Goal: Check status: Check status

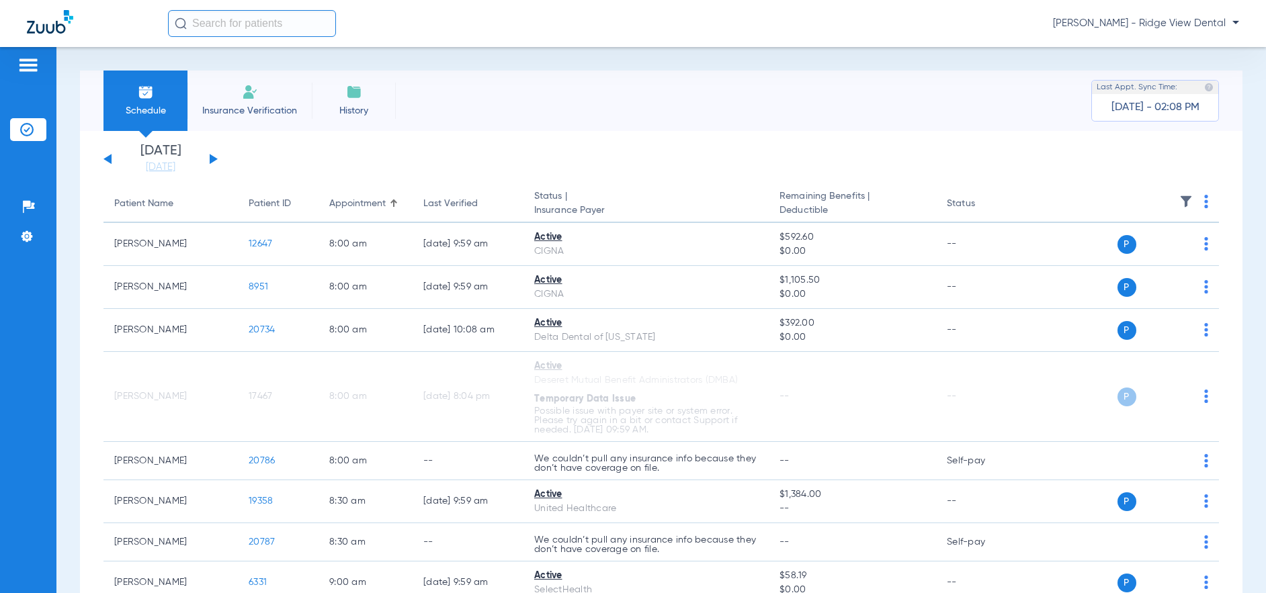
click at [213, 161] on button at bounding box center [214, 159] width 8 height 10
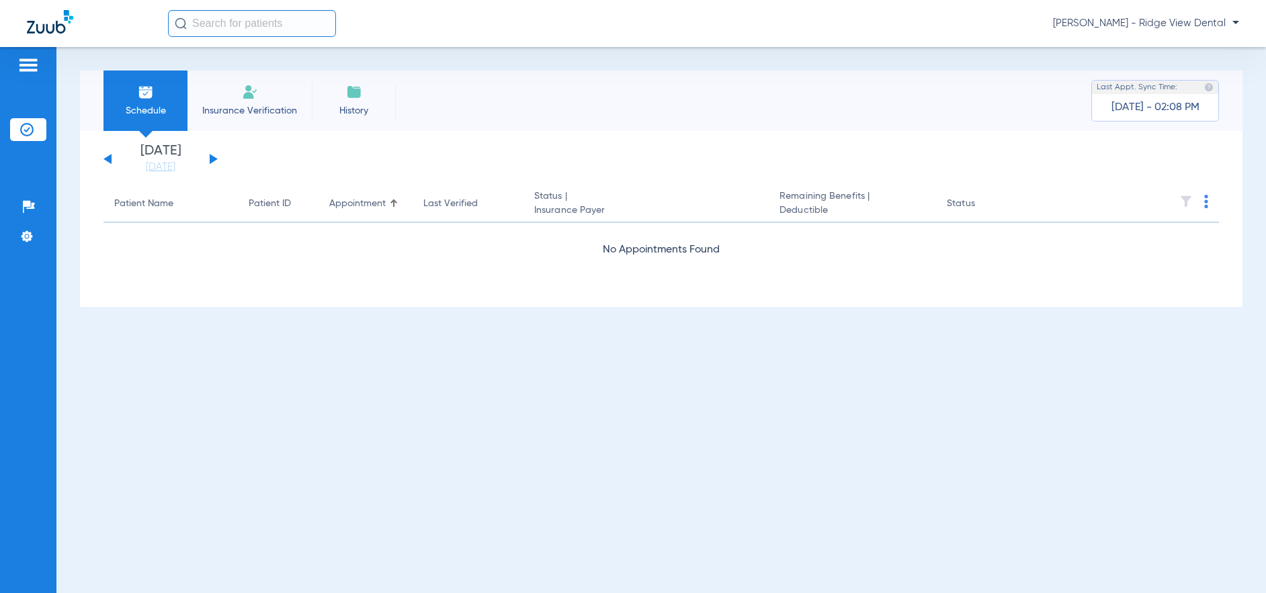
click at [213, 161] on button at bounding box center [214, 159] width 8 height 10
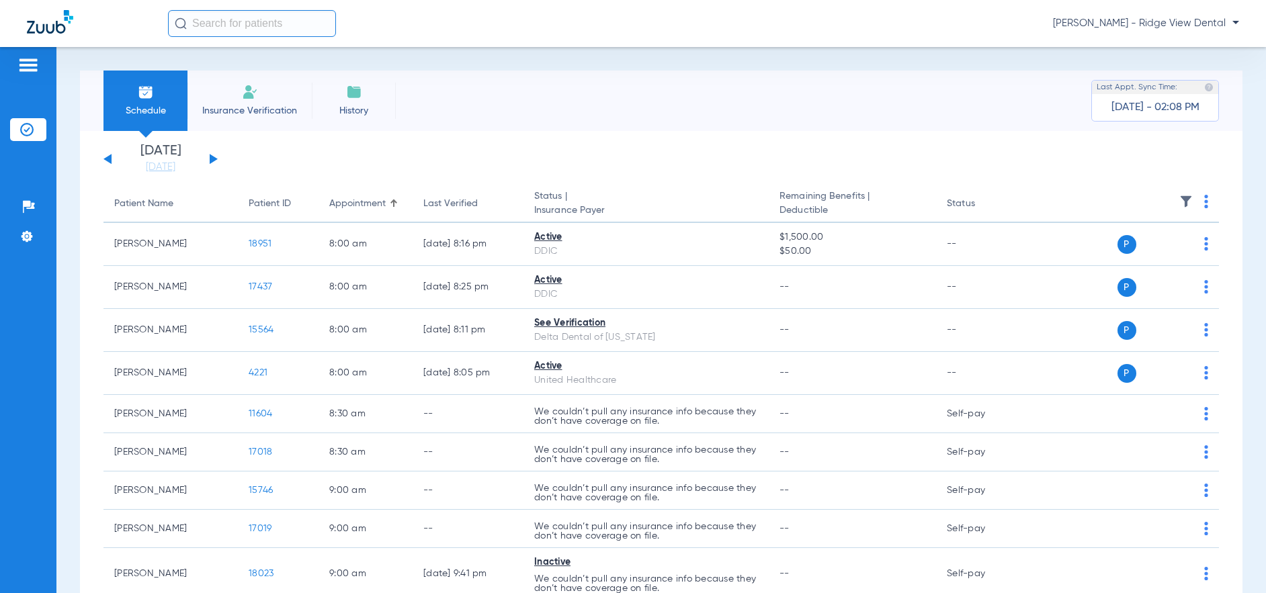
click at [1193, 206] on th at bounding box center [1123, 204] width 192 height 38
click at [1204, 205] on img at bounding box center [1206, 201] width 4 height 13
click at [1130, 258] on span "Verify All" at bounding box center [1145, 254] width 84 height 9
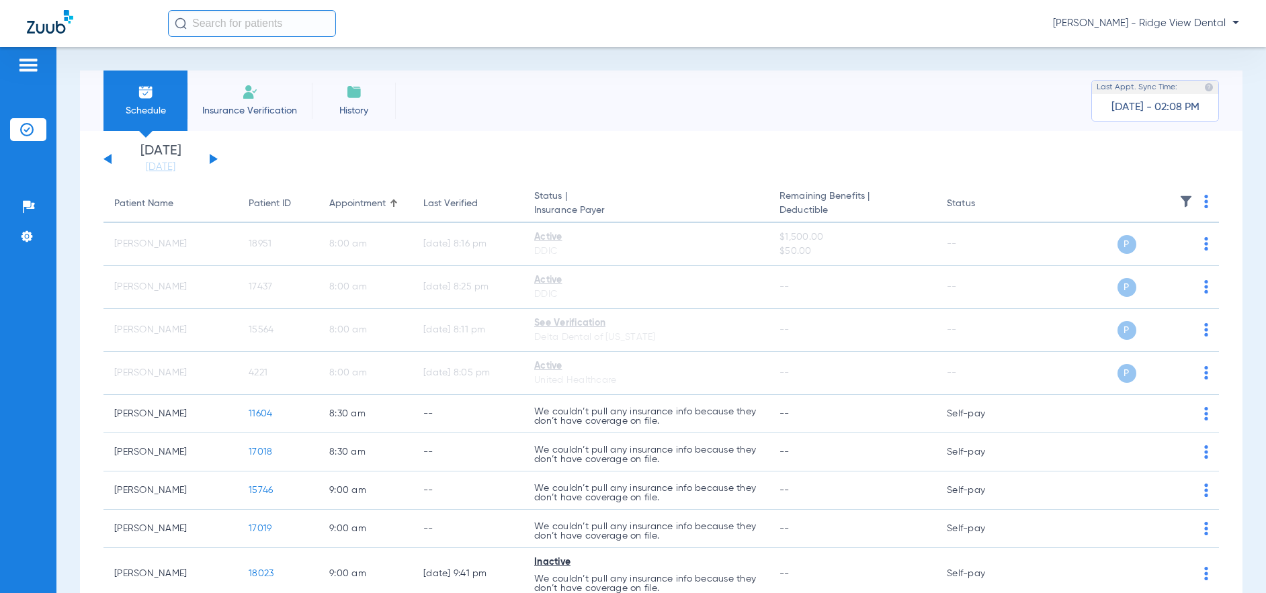
click at [216, 158] on button at bounding box center [214, 159] width 8 height 10
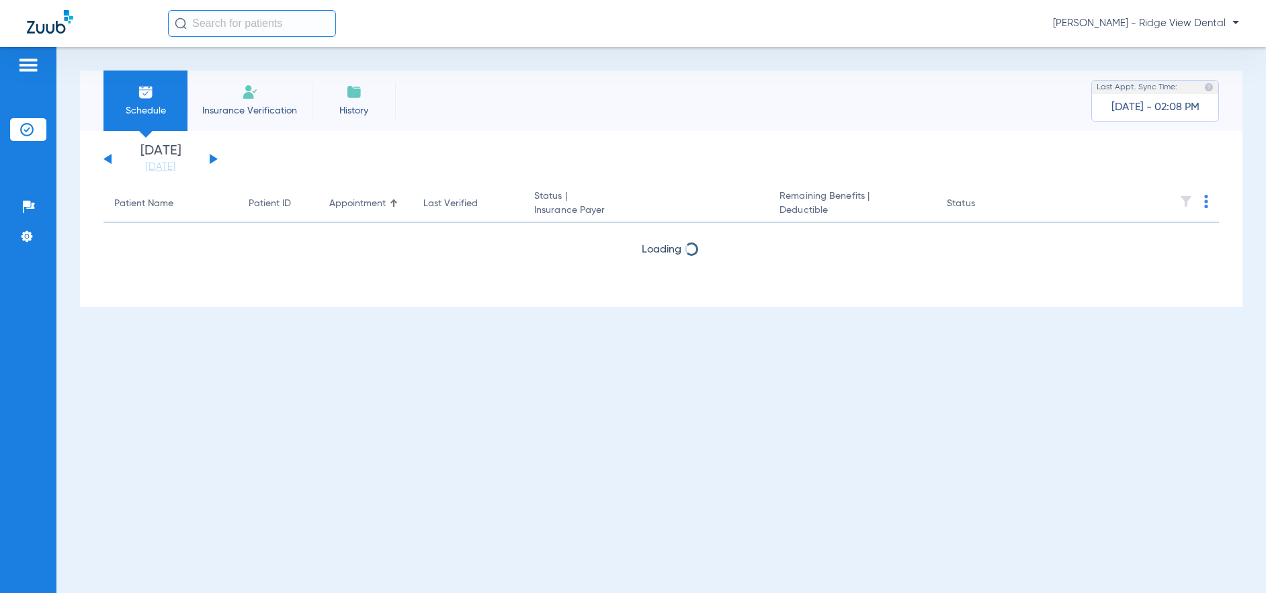
click at [1207, 208] on img at bounding box center [1206, 201] width 4 height 13
click at [1139, 259] on span "Verify All" at bounding box center [1156, 254] width 81 height 9
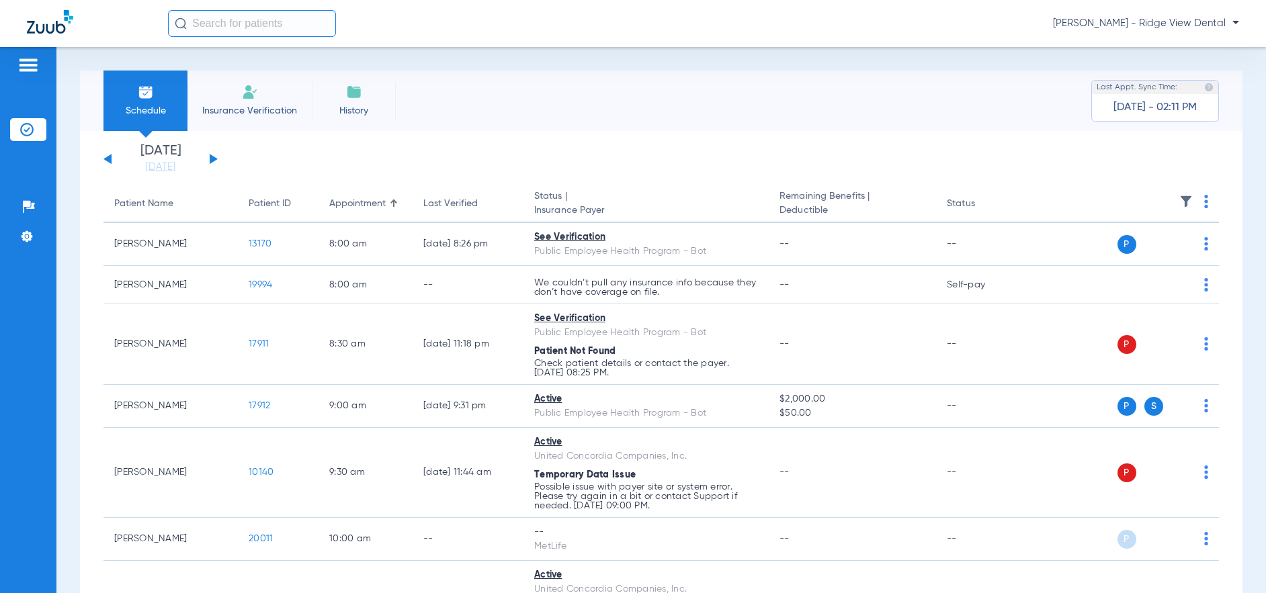
click at [110, 161] on button at bounding box center [107, 159] width 8 height 10
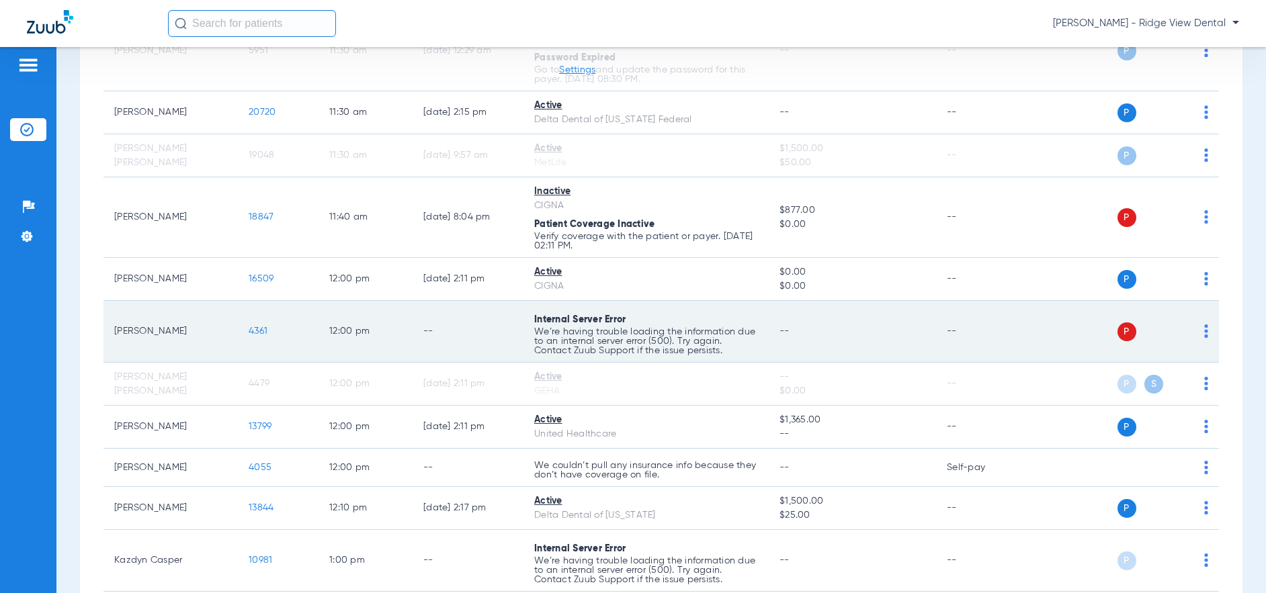
scroll to position [1277, 0]
